Goal: Task Accomplishment & Management: Manage account settings

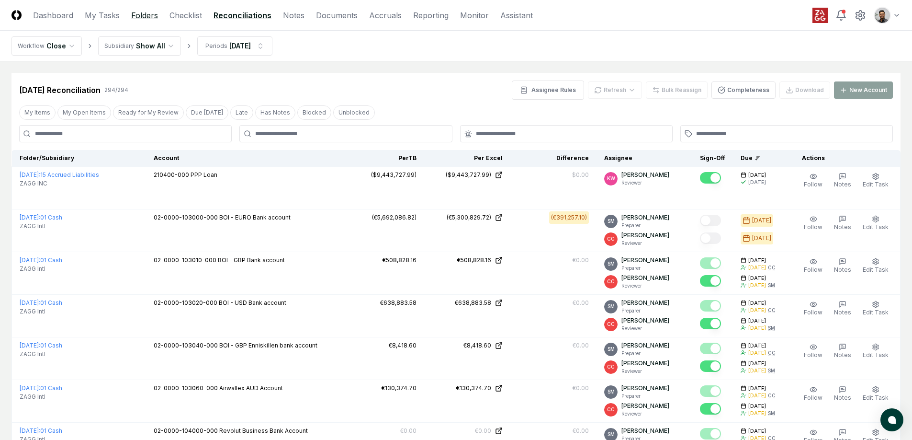
click at [139, 20] on link "Folders" at bounding box center [144, 15] width 27 height 11
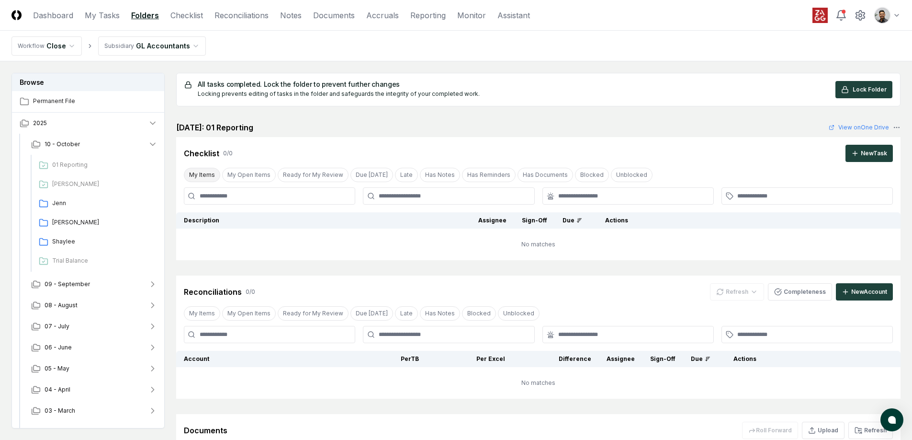
click at [210, 176] on button "My Items" at bounding box center [202, 175] width 36 height 14
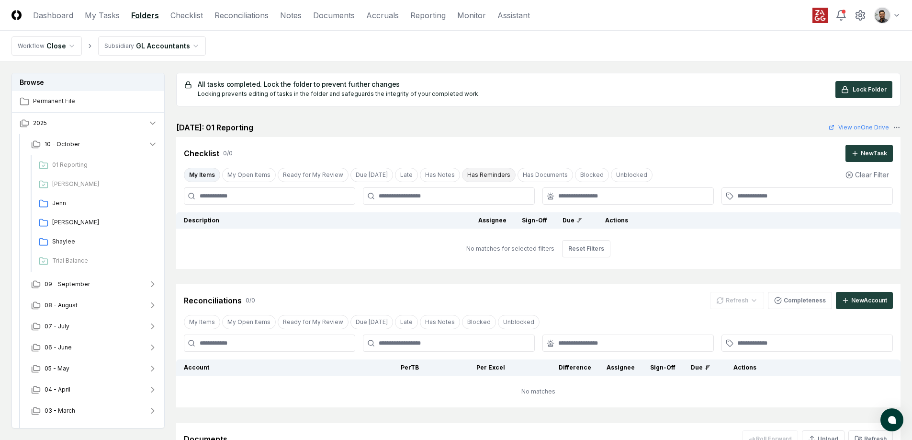
click at [462, 176] on button "Has Reminders" at bounding box center [489, 175] width 54 height 14
click at [420, 174] on button "Has Notes" at bounding box center [440, 175] width 40 height 14
click at [201, 173] on button "My Items" at bounding box center [202, 175] width 36 height 14
click at [300, 197] on input at bounding box center [269, 195] width 171 height 17
type input "*"
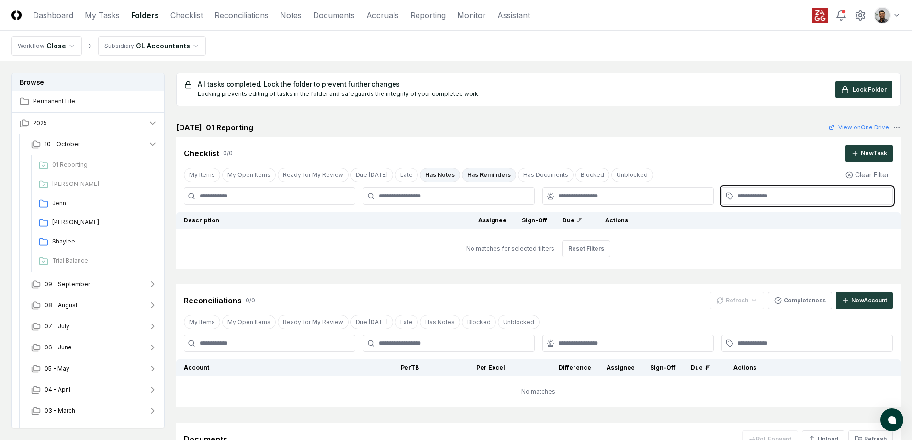
click at [764, 198] on input "text" at bounding box center [811, 196] width 149 height 9
type input "*"
click at [272, 177] on button "My Open Items" at bounding box center [249, 175] width 54 height 14
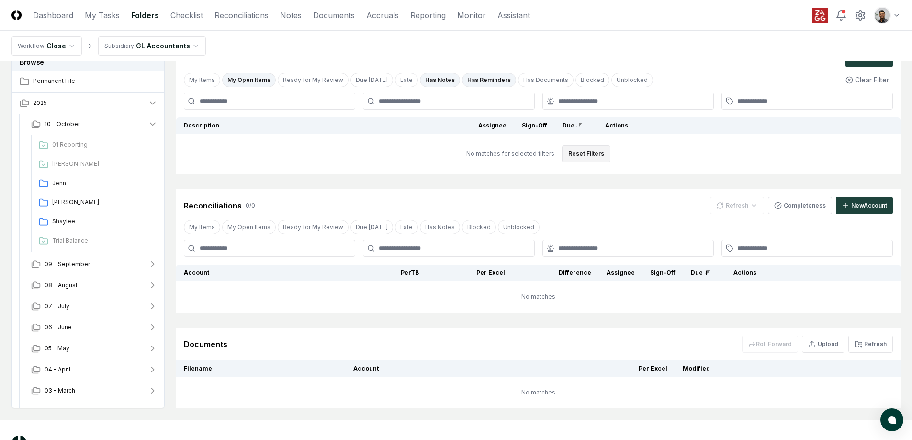
scroll to position [132, 0]
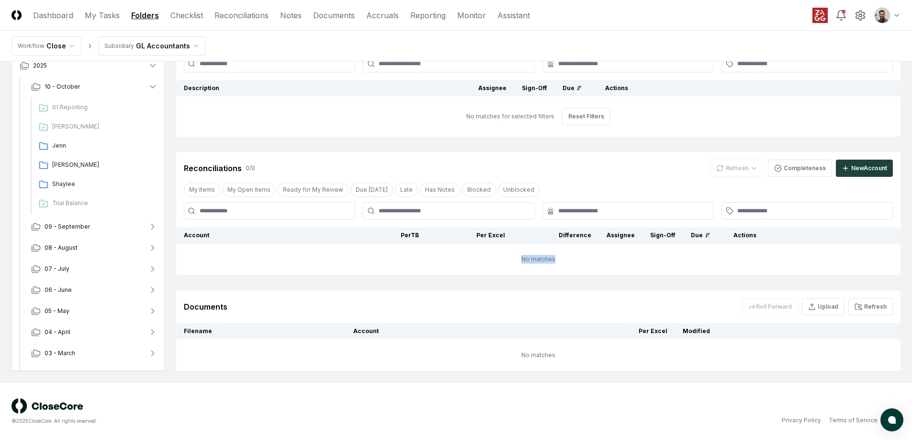
drag, startPoint x: 524, startPoint y: 259, endPoint x: 571, endPoint y: 259, distance: 47.4
click at [571, 259] on td "No matches" at bounding box center [538, 259] width 724 height 32
drag, startPoint x: 563, startPoint y: 258, endPoint x: 533, endPoint y: 260, distance: 29.2
click at [533, 260] on td "No matches" at bounding box center [538, 259] width 724 height 32
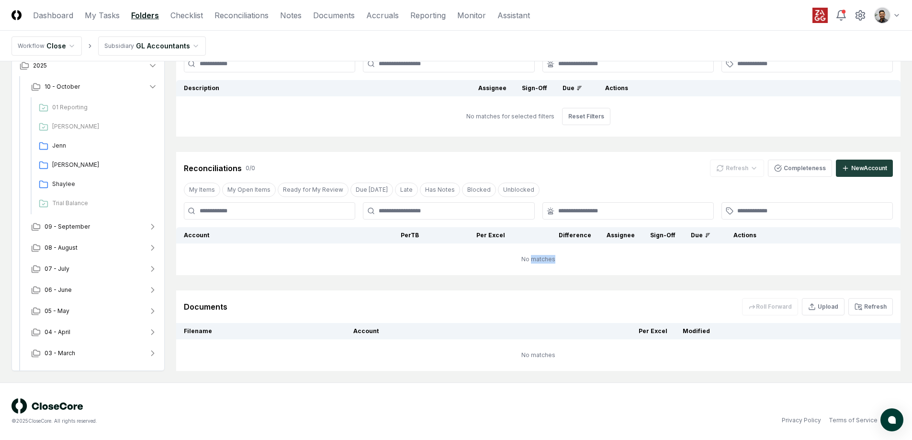
click at [533, 260] on td "No matches" at bounding box center [538, 259] width 724 height 32
drag, startPoint x: 530, startPoint y: 259, endPoint x: 556, endPoint y: 261, distance: 26.0
click at [556, 261] on td "No matches" at bounding box center [538, 259] width 724 height 32
drag, startPoint x: 544, startPoint y: 260, endPoint x: 524, endPoint y: 259, distance: 20.7
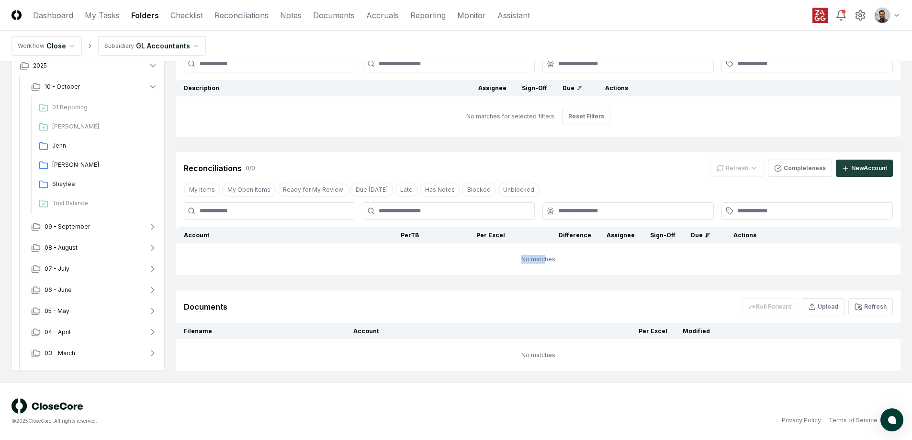
click at [524, 259] on td "No matches" at bounding box center [538, 259] width 724 height 32
drag, startPoint x: 527, startPoint y: 259, endPoint x: 552, endPoint y: 259, distance: 24.9
click at [552, 259] on td "No matches" at bounding box center [538, 259] width 724 height 32
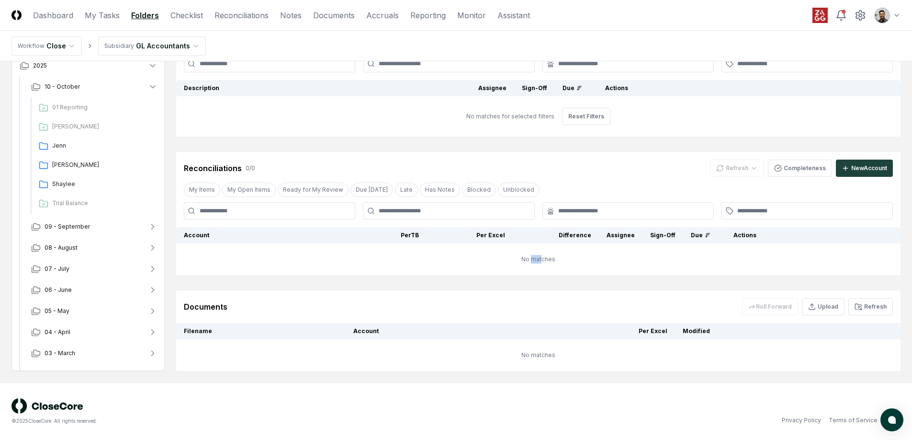
drag, startPoint x: 543, startPoint y: 260, endPoint x: 532, endPoint y: 260, distance: 10.5
click at [532, 260] on td "No matches" at bounding box center [538, 259] width 724 height 32
drag, startPoint x: 532, startPoint y: 260, endPoint x: 544, endPoint y: 260, distance: 12.0
click at [544, 260] on td "No matches" at bounding box center [538, 259] width 724 height 32
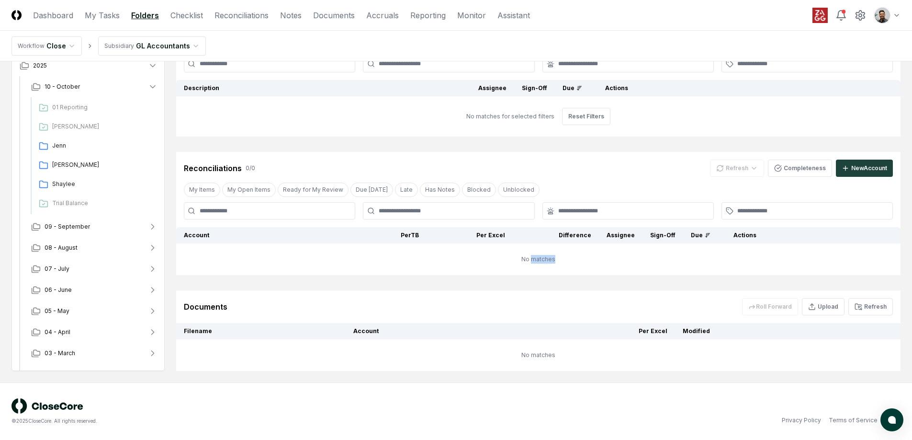
click at [544, 260] on td "No matches" at bounding box center [538, 259] width 724 height 32
drag, startPoint x: 543, startPoint y: 259, endPoint x: 525, endPoint y: 258, distance: 17.7
click at [525, 258] on td "No matches" at bounding box center [538, 259] width 724 height 32
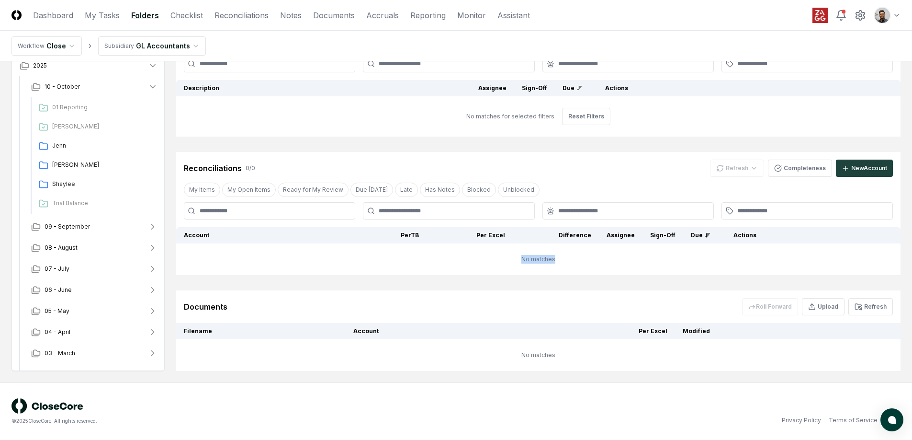
drag, startPoint x: 525, startPoint y: 258, endPoint x: 561, endPoint y: 259, distance: 35.4
click at [561, 259] on td "No matches" at bounding box center [538, 259] width 724 height 32
drag, startPoint x: 561, startPoint y: 259, endPoint x: 512, endPoint y: 260, distance: 48.8
click at [512, 260] on td "No matches" at bounding box center [538, 259] width 724 height 32
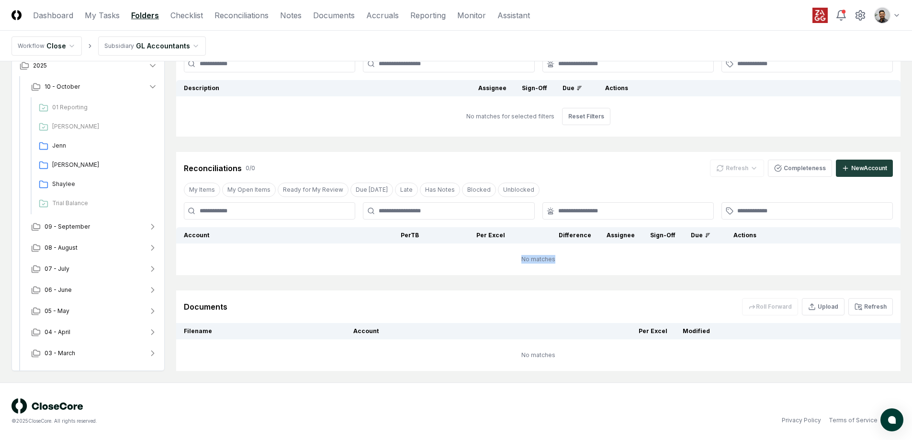
click at [512, 260] on td "No matches" at bounding box center [538, 259] width 724 height 32
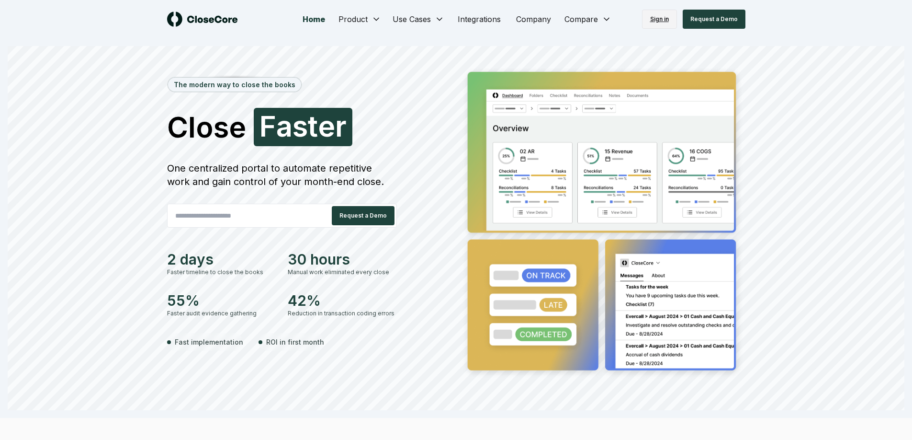
click at [662, 15] on link "Sign in" at bounding box center [659, 19] width 35 height 19
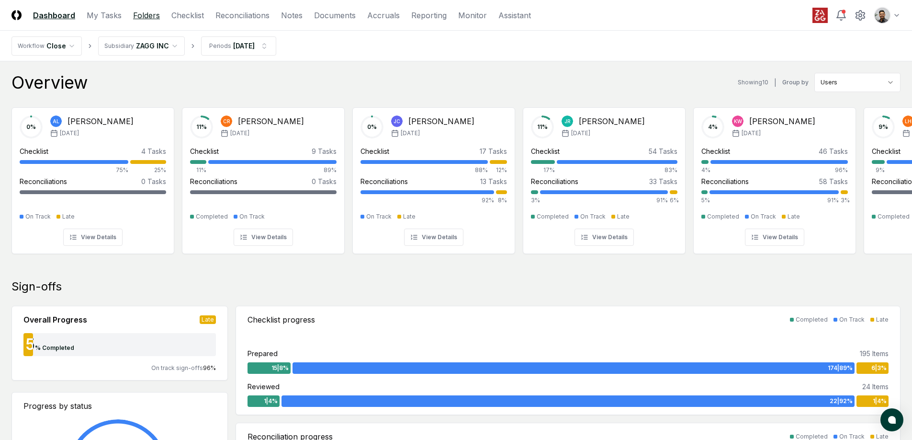
click at [142, 17] on link "Folders" at bounding box center [146, 15] width 27 height 11
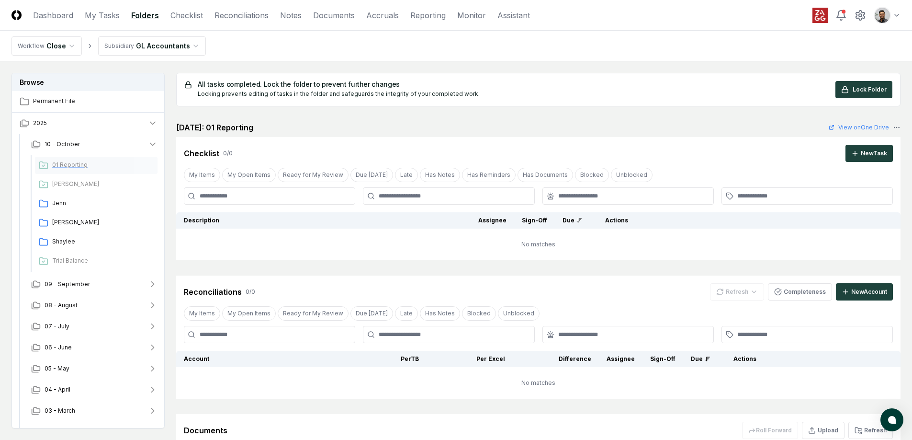
click at [83, 167] on span "01 Reporting" at bounding box center [103, 164] width 102 height 9
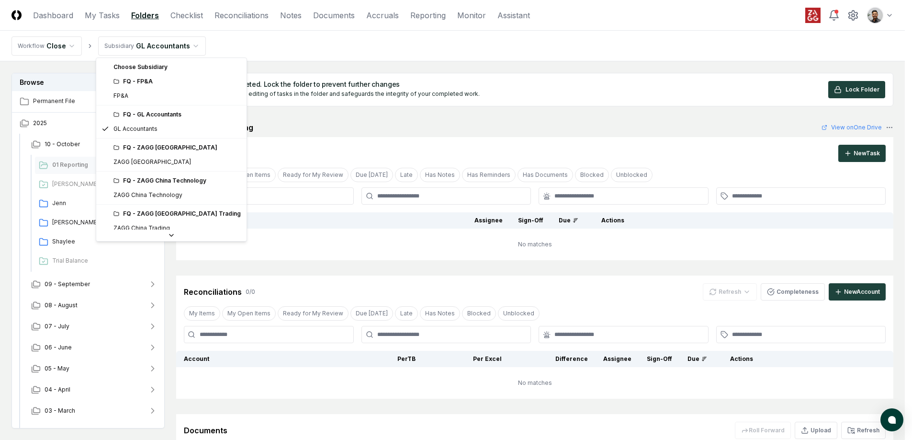
click at [192, 48] on html "CloseCore Dashboard My Tasks Folders Checklist Reconciliations Notes Documents …" at bounding box center [456, 281] width 912 height 563
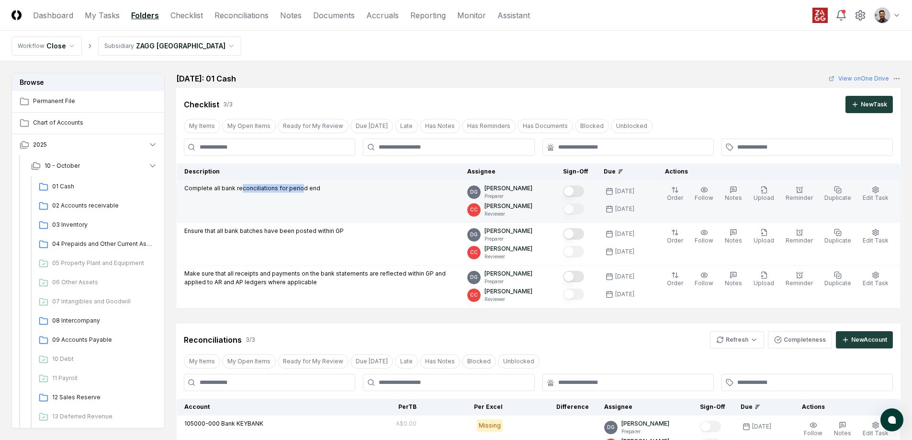
drag, startPoint x: 240, startPoint y: 188, endPoint x: 299, endPoint y: 189, distance: 58.4
click at [299, 189] on p "Complete all bank reconciliations for period end" at bounding box center [252, 188] width 136 height 9
drag, startPoint x: 308, startPoint y: 188, endPoint x: 293, endPoint y: 190, distance: 15.0
click at [293, 190] on p "Complete all bank reconciliations for period end" at bounding box center [252, 188] width 136 height 9
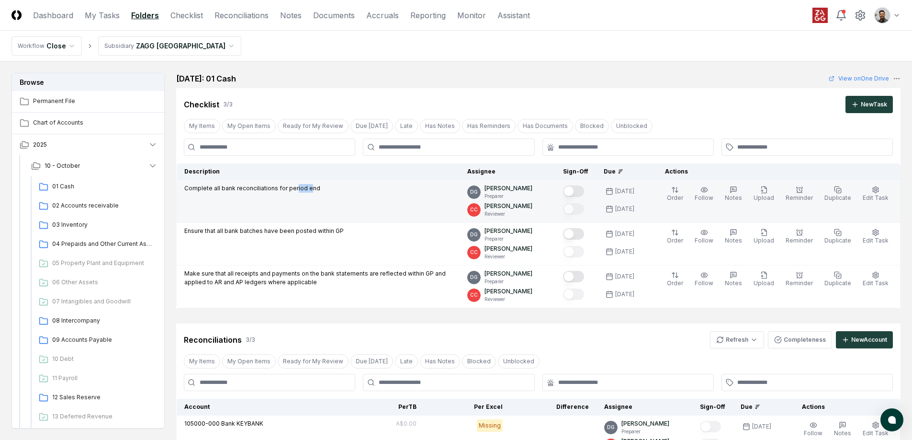
click at [293, 190] on p "Complete all bank reconciliations for period end" at bounding box center [252, 188] width 136 height 9
drag, startPoint x: 277, startPoint y: 190, endPoint x: 326, endPoint y: 189, distance: 48.8
click at [326, 189] on div "Complete all bank reconciliations for period end" at bounding box center [318, 189] width 268 height 11
drag, startPoint x: 311, startPoint y: 189, endPoint x: 267, endPoint y: 191, distance: 43.6
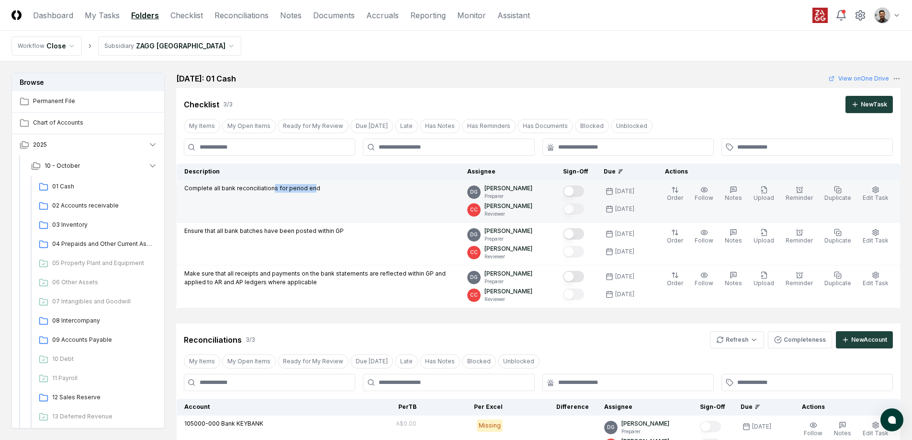
click at [267, 191] on p "Complete all bank reconciliations for period end" at bounding box center [252, 188] width 136 height 9
drag, startPoint x: 261, startPoint y: 189, endPoint x: 320, endPoint y: 190, distance: 58.9
click at [320, 190] on div "Complete all bank reconciliations for period end" at bounding box center [318, 189] width 268 height 11
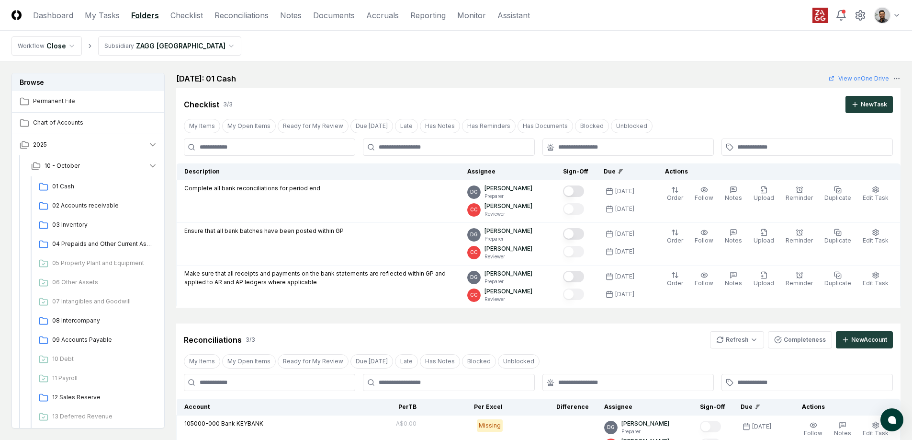
click at [719, 18] on header "CloseCore Dashboard My Tasks Folders Checklist Reconciliations Notes Documents …" at bounding box center [456, 15] width 912 height 31
click at [254, 12] on link "Reconciliations" at bounding box center [242, 15] width 54 height 11
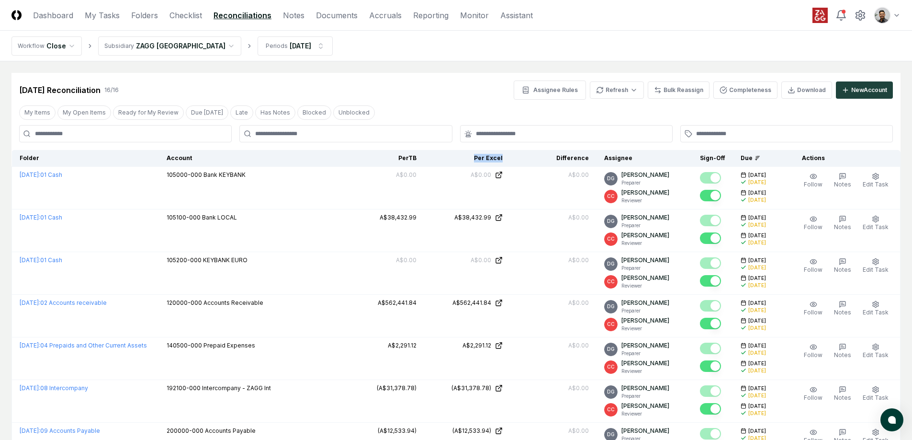
drag, startPoint x: 473, startPoint y: 158, endPoint x: 513, endPoint y: 155, distance: 40.4
click at [510, 155] on th "Per Excel" at bounding box center [467, 158] width 86 height 17
click at [418, 110] on div "My Items My Open Items Ready for My Review Due Today Late Has Notes Blocked Unb…" at bounding box center [455, 112] width 889 height 18
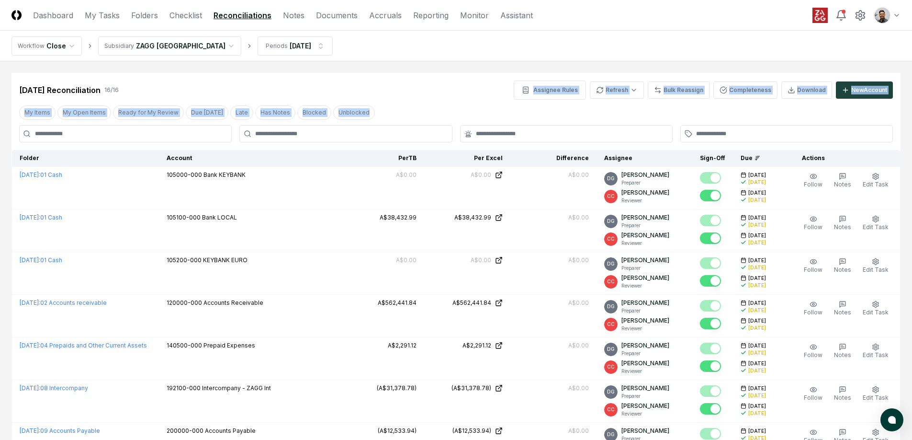
drag, startPoint x: 395, startPoint y: 92, endPoint x: 395, endPoint y: 76, distance: 16.3
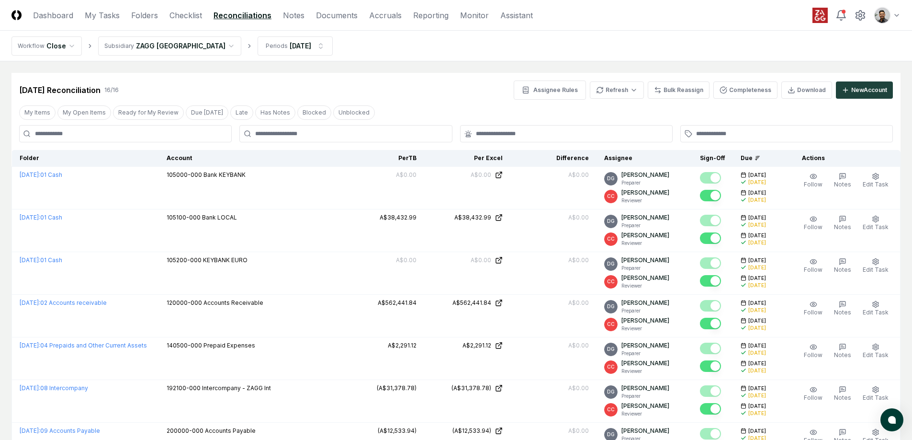
click at [395, 76] on div "Aug 2025 Reconciliation 16 / 16 Assignee Rules Refresh Bulk Reassign Completene…" at bounding box center [455, 86] width 889 height 27
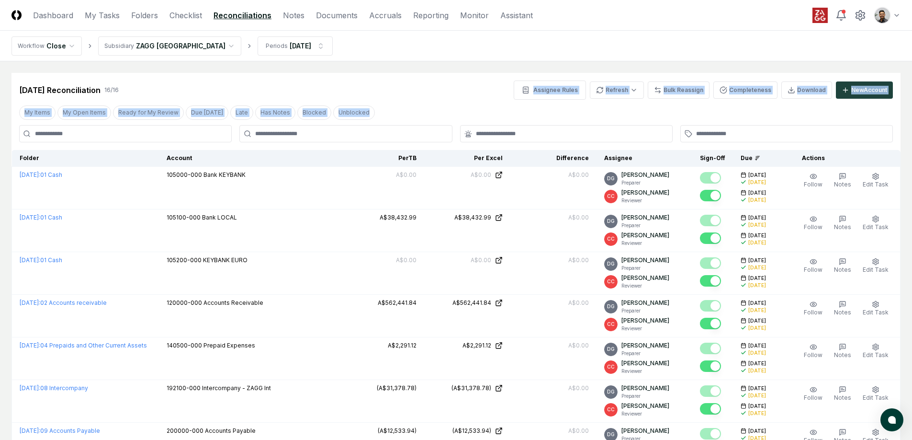
drag, startPoint x: 399, startPoint y: 112, endPoint x: 396, endPoint y: 89, distance: 23.2
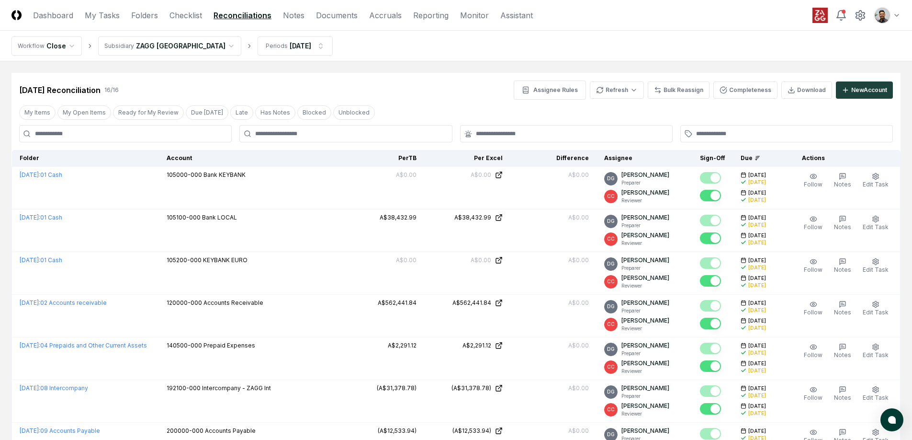
click at [396, 89] on div "Aug 2025 Reconciliation 16 / 16 Assignee Rules Refresh Bulk Reassign Completene…" at bounding box center [456, 89] width 874 height 19
click at [148, 113] on button "Ready for My Review" at bounding box center [148, 112] width 71 height 14
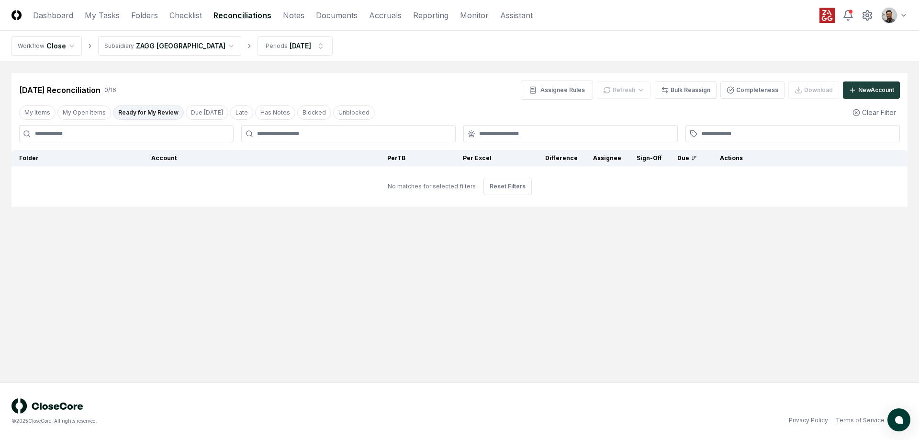
click at [181, 53] on html "CloseCore Dashboard My Tasks Folders Checklist Reconciliations Notes Documents …" at bounding box center [459, 220] width 919 height 440
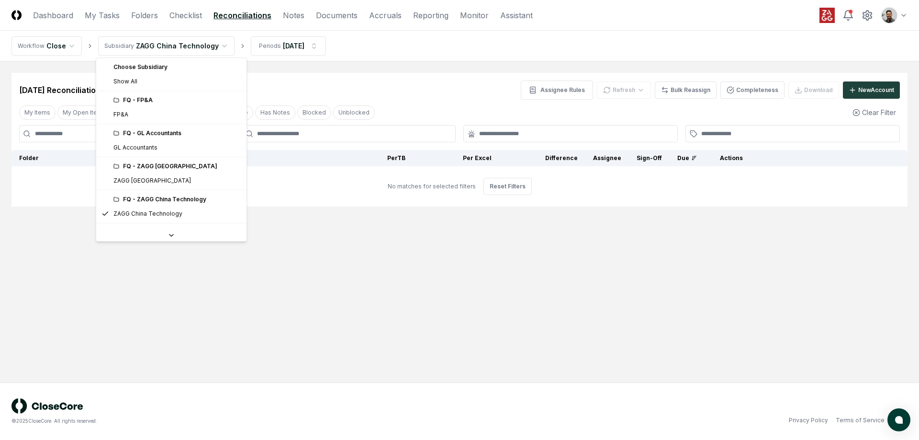
click at [177, 48] on html "CloseCore Dashboard My Tasks Folders Checklist Reconciliations Notes Documents …" at bounding box center [459, 220] width 919 height 440
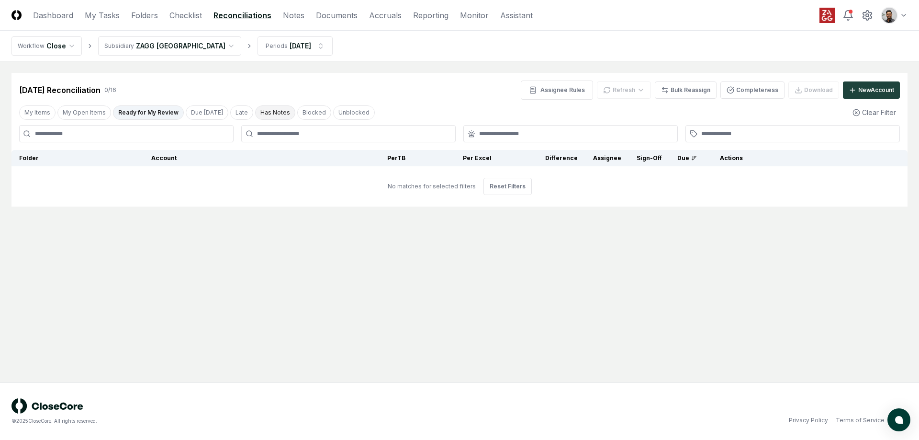
click at [262, 112] on button "Has Notes" at bounding box center [275, 112] width 40 height 14
click at [255, 114] on button "Has Notes" at bounding box center [275, 112] width 40 height 14
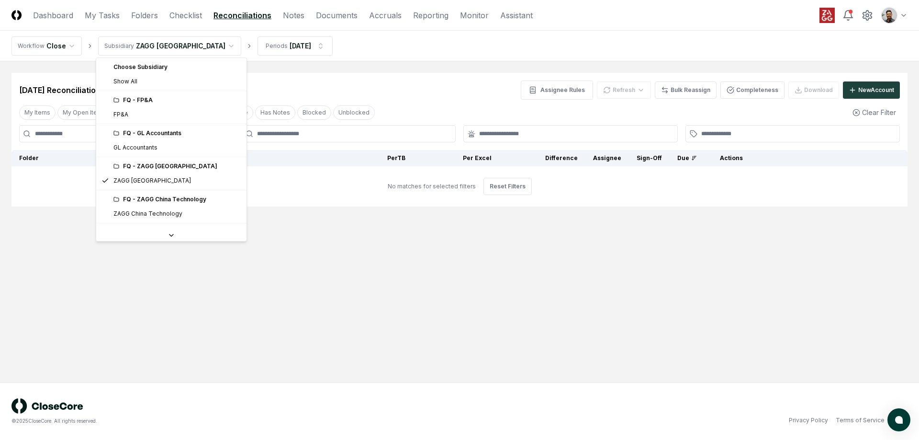
click at [161, 49] on html "CloseCore Dashboard My Tasks Folders Checklist Reconciliations Notes Documents …" at bounding box center [459, 220] width 919 height 440
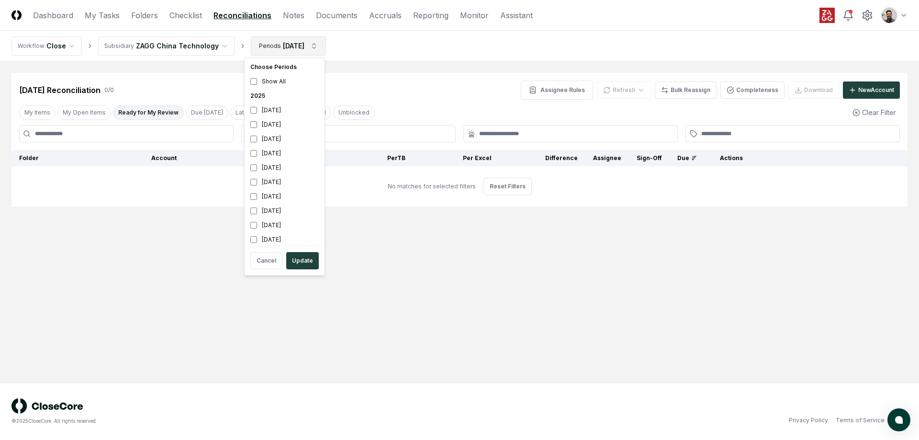
click at [305, 50] on html "CloseCore Dashboard My Tasks Folders Checklist Reconciliations Notes Documents …" at bounding box center [459, 220] width 919 height 440
click at [285, 151] on div "July 2025" at bounding box center [285, 153] width 76 height 14
click at [286, 136] on div "August 2025" at bounding box center [285, 139] width 76 height 14
click at [303, 258] on button "Update" at bounding box center [302, 260] width 33 height 17
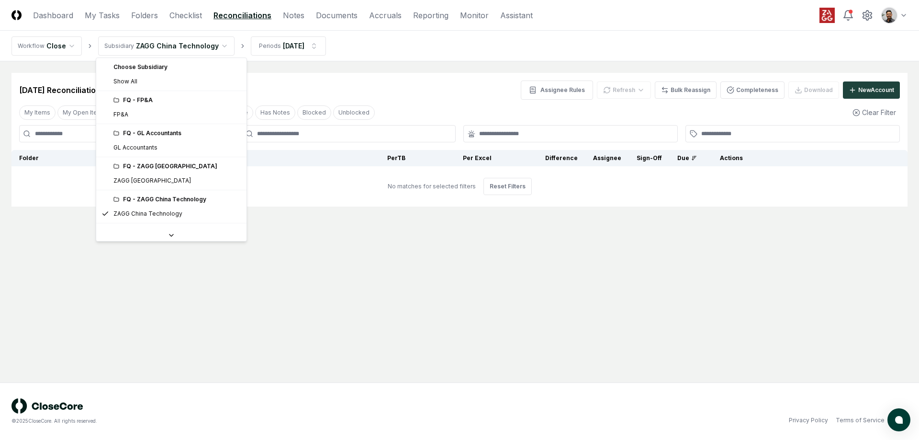
click at [171, 48] on html "CloseCore Dashboard My Tasks Folders Checklist Reconciliations Notes Documents …" at bounding box center [459, 220] width 919 height 440
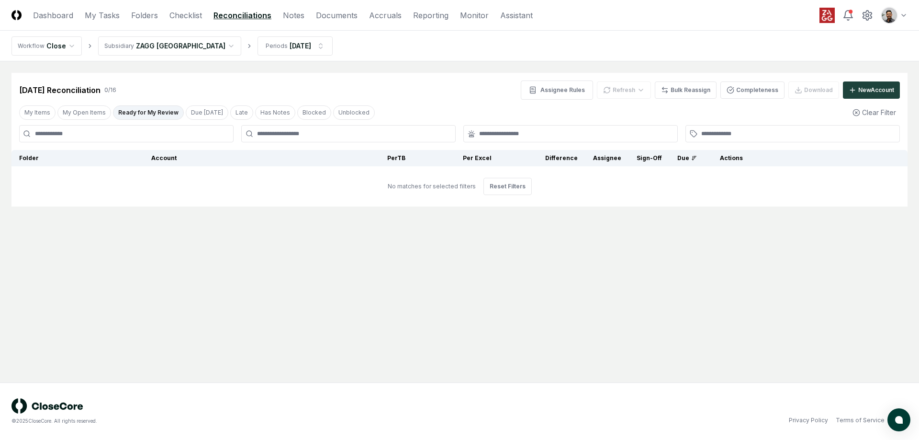
click at [115, 132] on input at bounding box center [126, 133] width 215 height 17
type input "****"
click at [226, 86] on div "Jul 2025 Reconciliation 0 / 3 Assignee Rules Refresh Bulk Reassign Completeness…" at bounding box center [459, 89] width 881 height 19
click at [181, 48] on html "CloseCore Dashboard My Tasks Folders Checklist Reconciliations Notes Documents …" at bounding box center [459, 220] width 919 height 440
click at [147, 18] on link "Folders" at bounding box center [144, 15] width 27 height 11
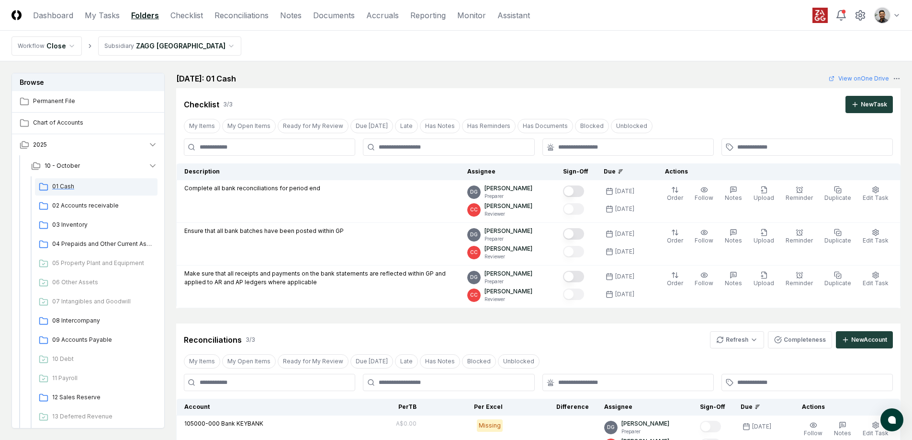
click at [70, 188] on span "01 Cash" at bounding box center [103, 186] width 102 height 9
click at [94, 202] on span "02 Accounts receivable" at bounding box center [103, 205] width 102 height 9
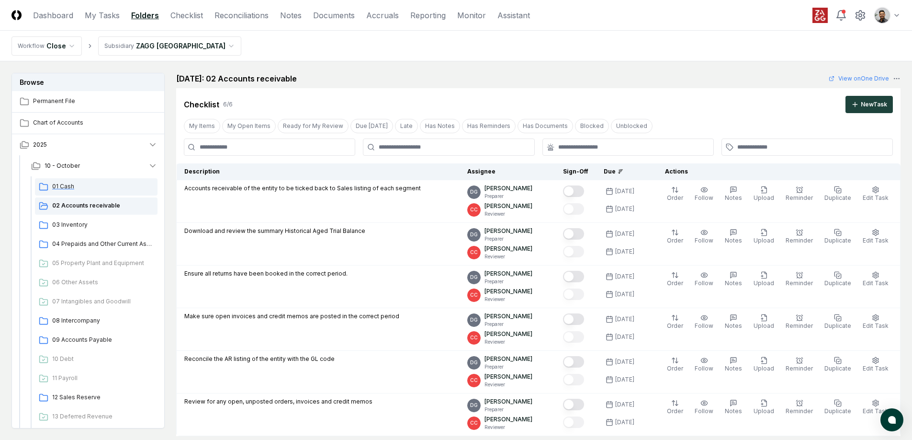
click at [84, 190] on span "01 Cash" at bounding box center [103, 186] width 102 height 9
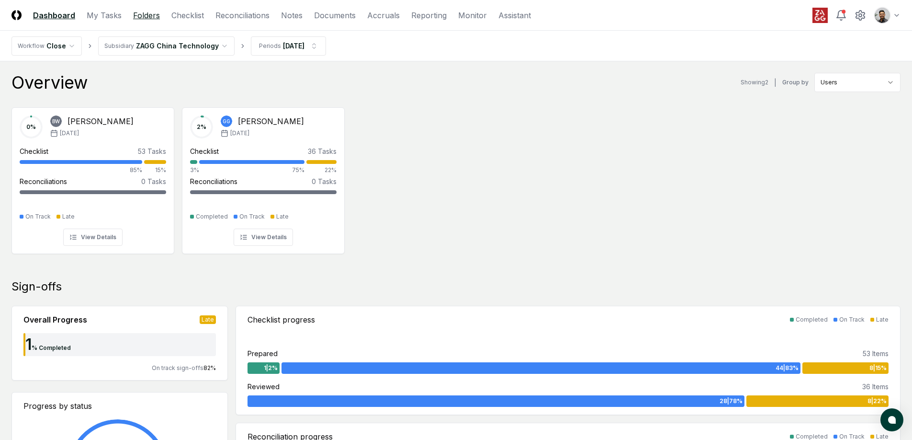
click at [141, 16] on link "Folders" at bounding box center [146, 15] width 27 height 11
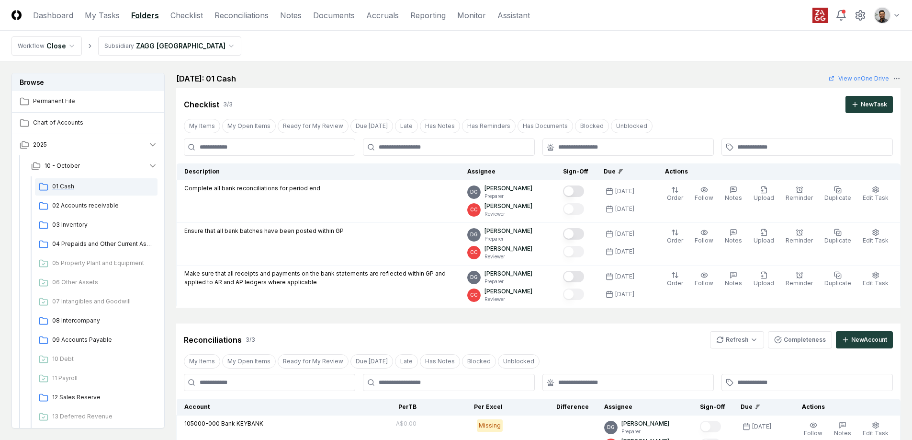
click at [105, 182] on span "01 Cash" at bounding box center [103, 186] width 102 height 9
click at [162, 44] on html "CloseCore Dashboard My Tasks Folders Checklist Reconciliations Notes Documents …" at bounding box center [456, 353] width 912 height 707
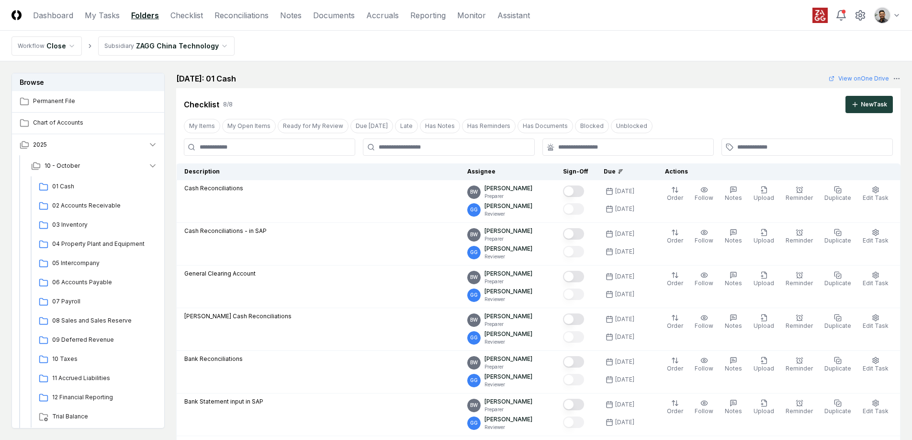
click at [196, 35] on nav "Workflow Close Subsidiary ZAGG China Technology" at bounding box center [456, 46] width 912 height 31
click at [197, 44] on html "CloseCore Dashboard My Tasks Folders Checklist Reconciliations Notes Documents …" at bounding box center [456, 411] width 912 height 823
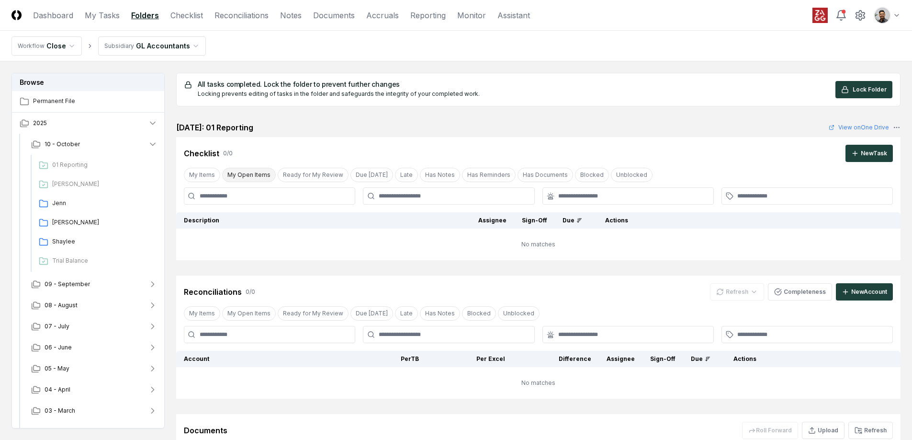
click at [241, 176] on button "My Open Items" at bounding box center [249, 175] width 54 height 14
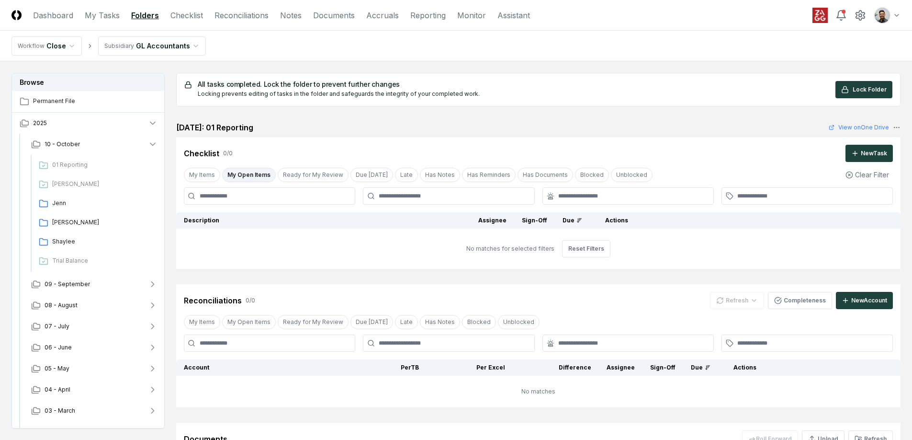
click at [147, 50] on html "CloseCore Dashboard My Tasks Folders Checklist Reconciliations Notes Documents …" at bounding box center [456, 285] width 912 height 571
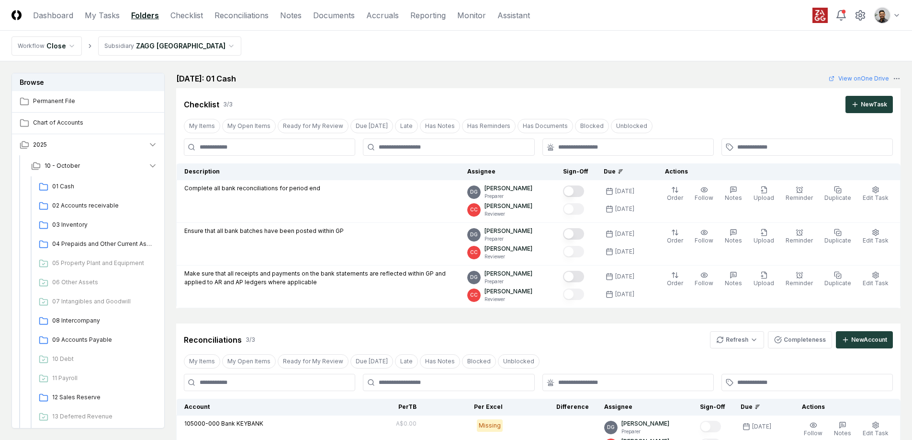
click at [178, 34] on nav "Workflow Close Subsidiary ZAGG Australia" at bounding box center [456, 46] width 912 height 31
click at [177, 45] on html "CloseCore Dashboard My Tasks Folders Checklist Reconciliations Notes Documents …" at bounding box center [459, 353] width 919 height 707
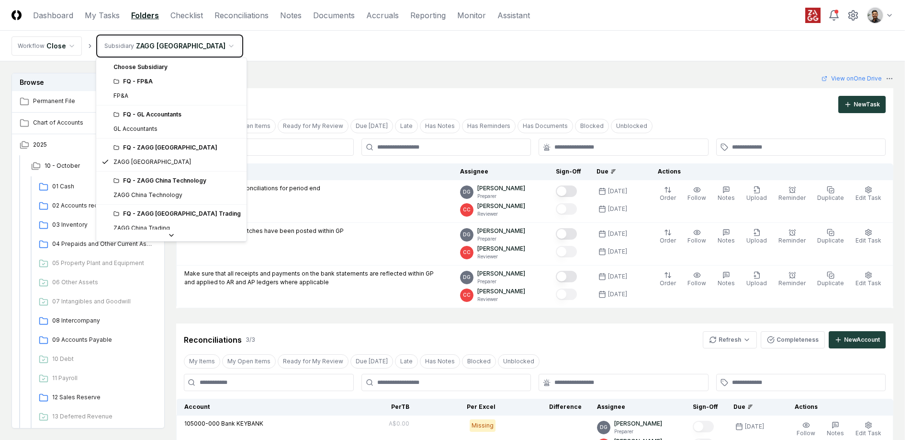
click at [331, 110] on html "CloseCore Dashboard My Tasks Folders Checklist Reconciliations Notes Documents …" at bounding box center [456, 353] width 912 height 707
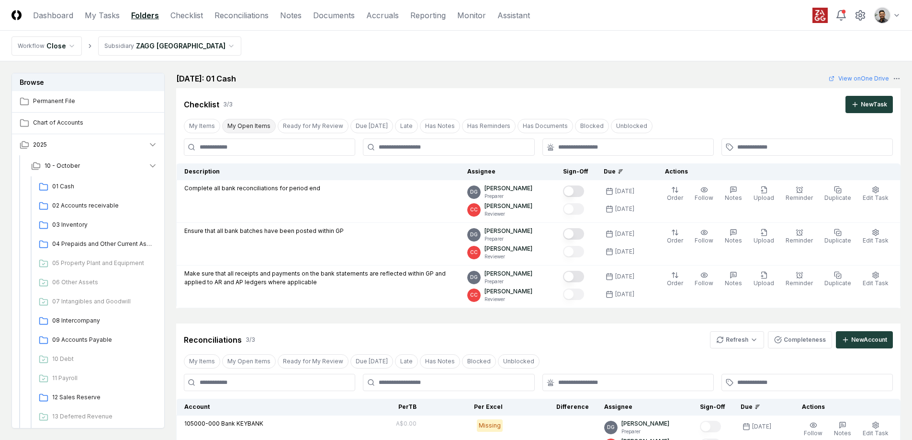
click at [253, 123] on button "My Open Items" at bounding box center [249, 126] width 54 height 14
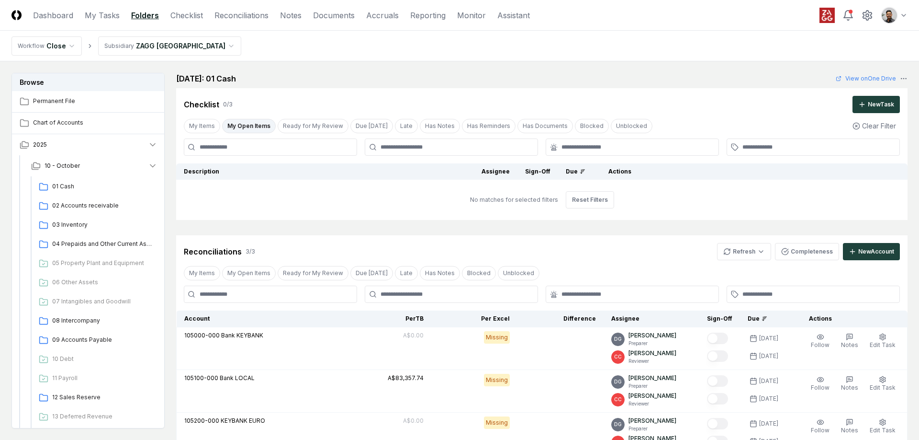
click at [177, 40] on html "CloseCore Dashboard My Tasks Folders Checklist Reconciliations Notes Documents …" at bounding box center [459, 309] width 919 height 619
